Goal: Information Seeking & Learning: Learn about a topic

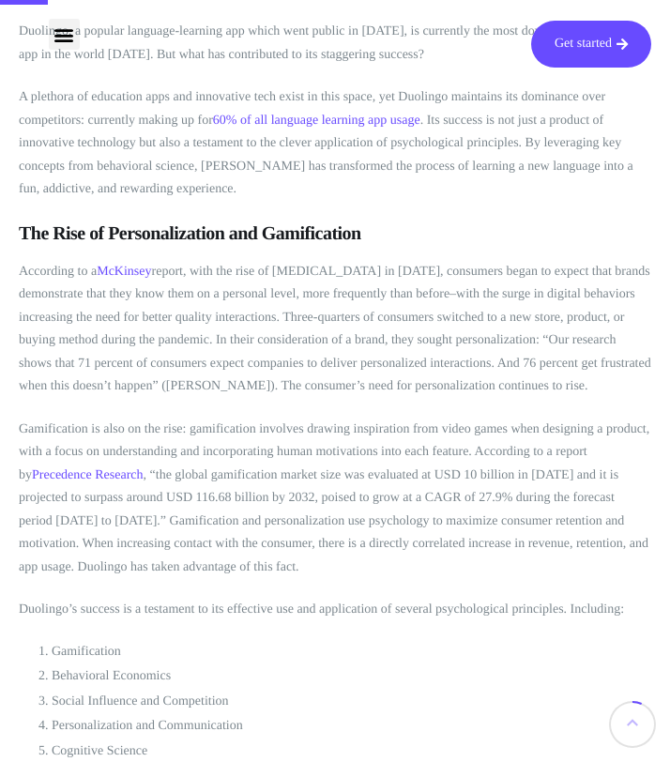
scroll to position [559, 0]
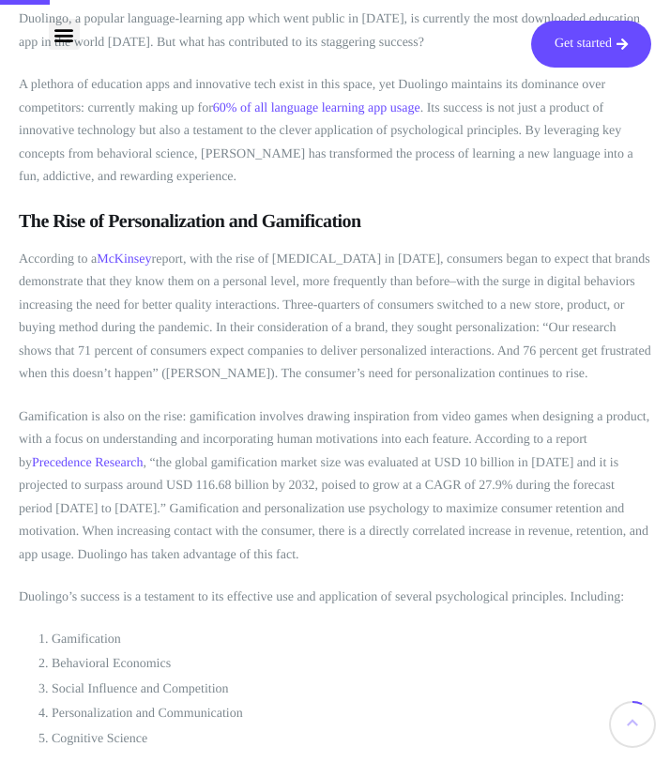
click at [422, 313] on p "According to a McKinsey report, with the rise of [MEDICAL_DATA] in [DATE], cons…" at bounding box center [335, 318] width 633 height 138
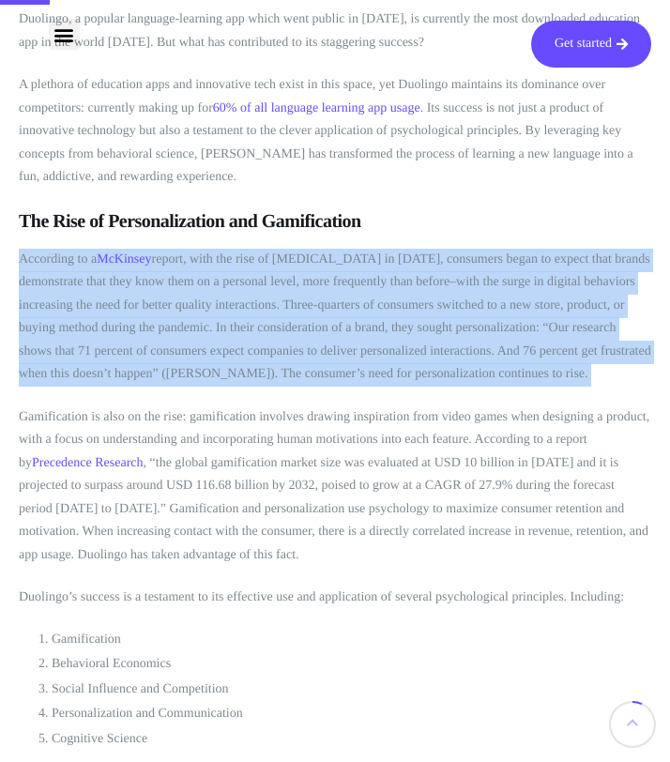
click at [422, 313] on p "According to a McKinsey report, with the rise of [MEDICAL_DATA] in [DATE], cons…" at bounding box center [335, 318] width 633 height 138
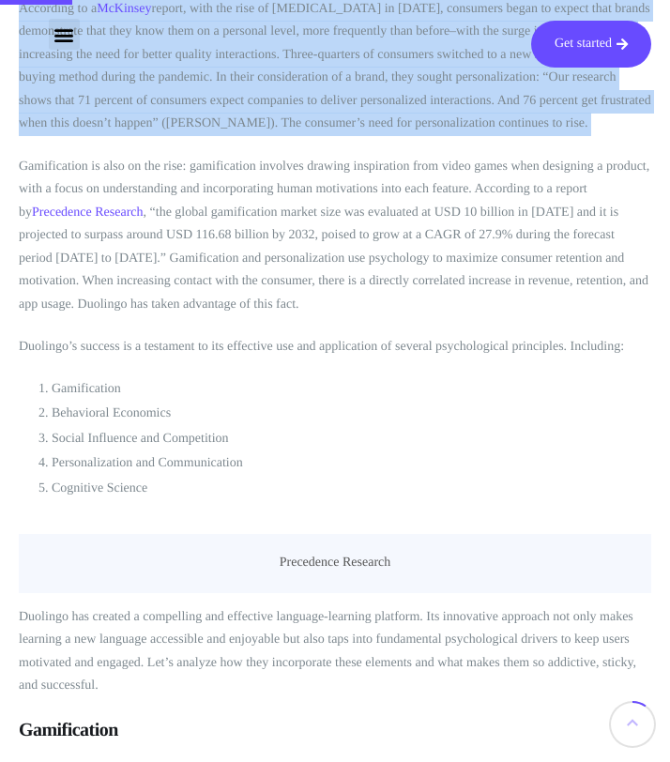
scroll to position [820, 0]
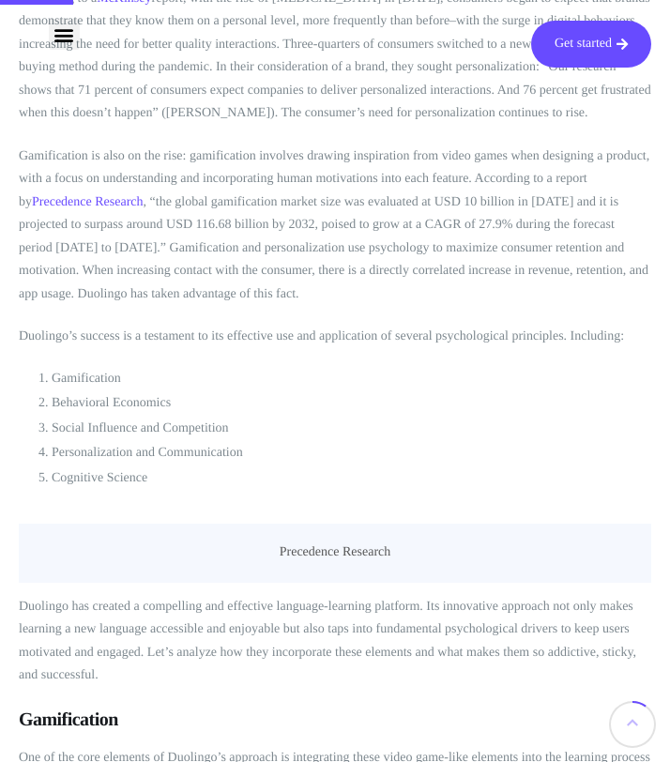
click at [373, 307] on p "Gamification is also on the rise: gamification involves drawing inspiration fro…" at bounding box center [335, 225] width 633 height 161
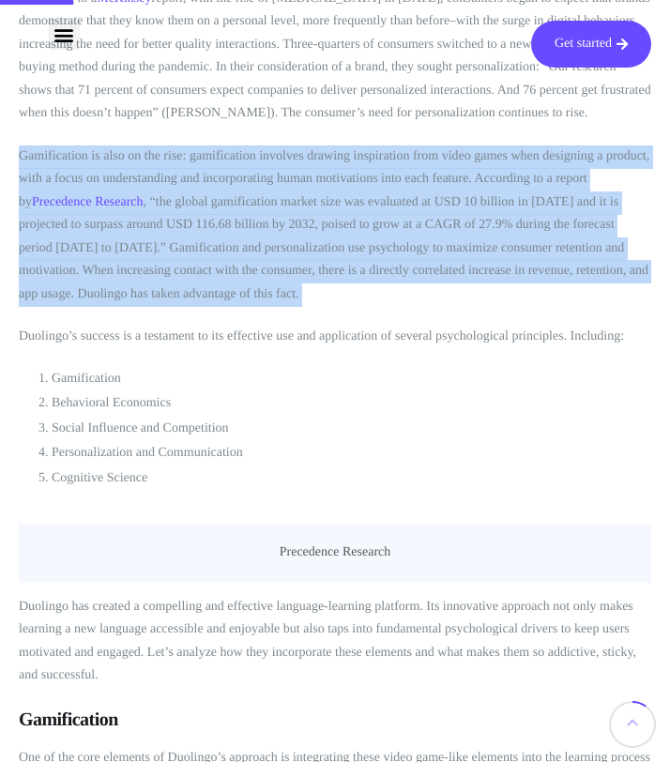
click at [373, 307] on p "Gamification is also on the rise: gamification involves drawing inspiration fro…" at bounding box center [335, 225] width 633 height 161
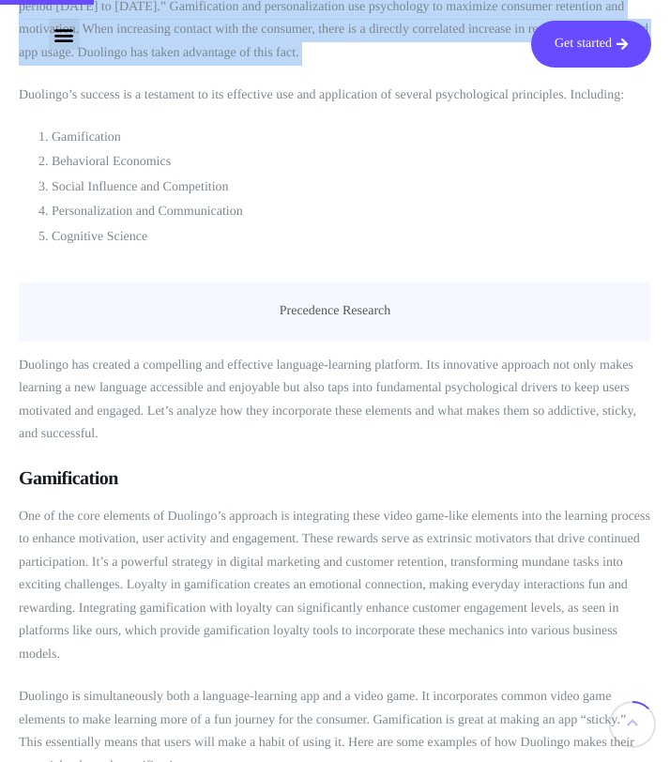
scroll to position [1070, 0]
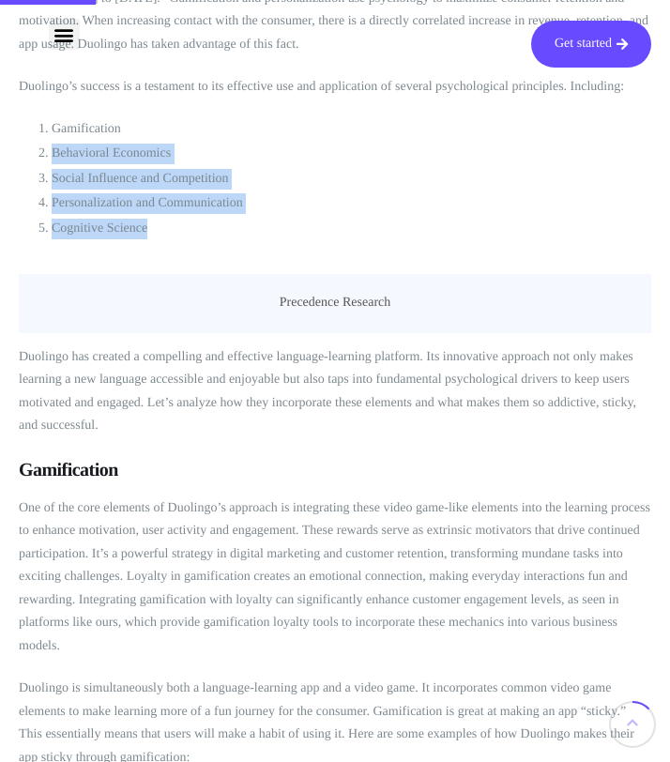
drag, startPoint x: 187, startPoint y: 287, endPoint x: 25, endPoint y: 211, distance: 178.4
click at [25, 211] on ol "Gamification Behavioral Economics Social Influence and Competition Personalizat…" at bounding box center [335, 179] width 633 height 121
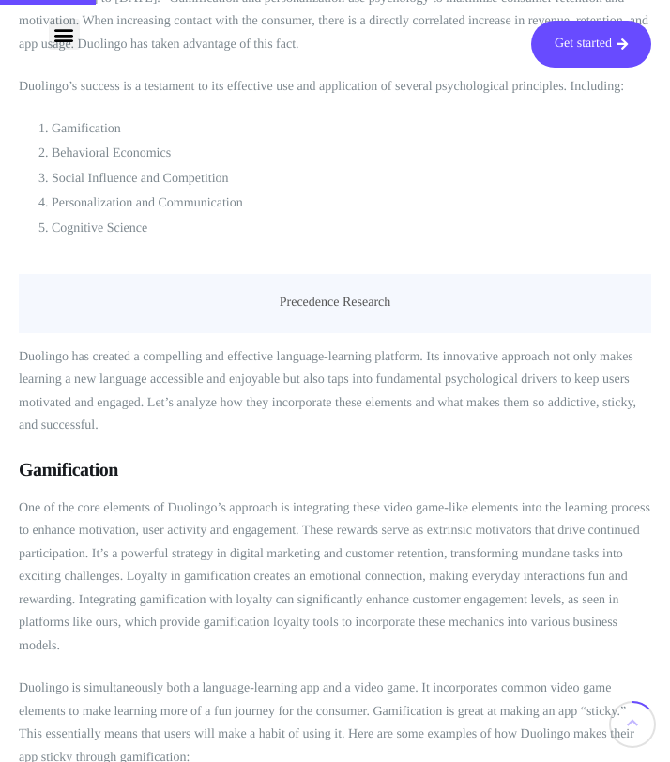
click at [114, 164] on li "Behavioral Economics" at bounding box center [352, 154] width 600 height 21
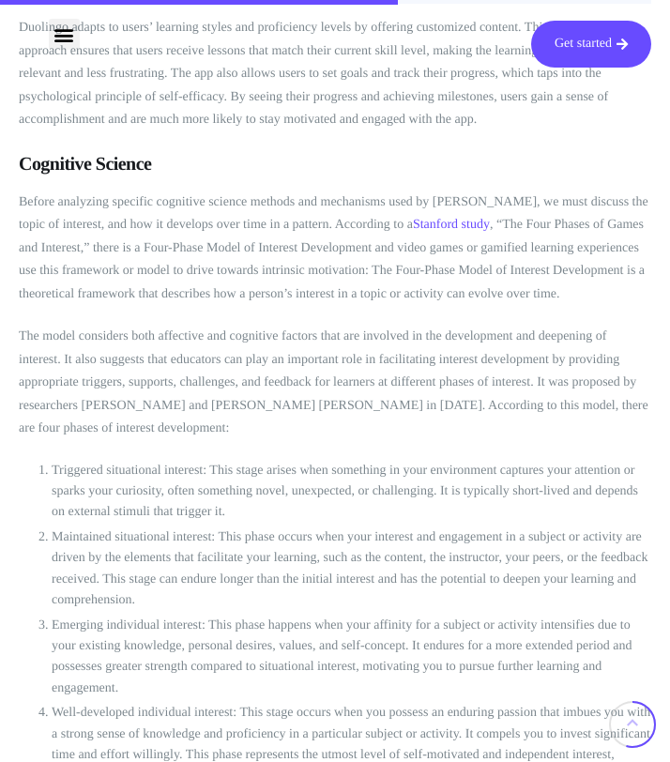
scroll to position [4451, 0]
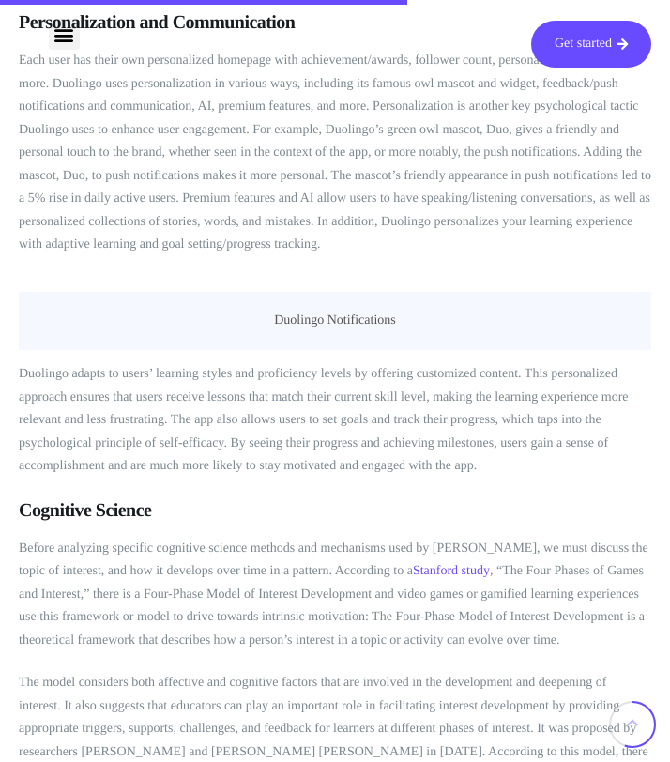
scroll to position [4471, 0]
